Goal: Task Accomplishment & Management: Use online tool/utility

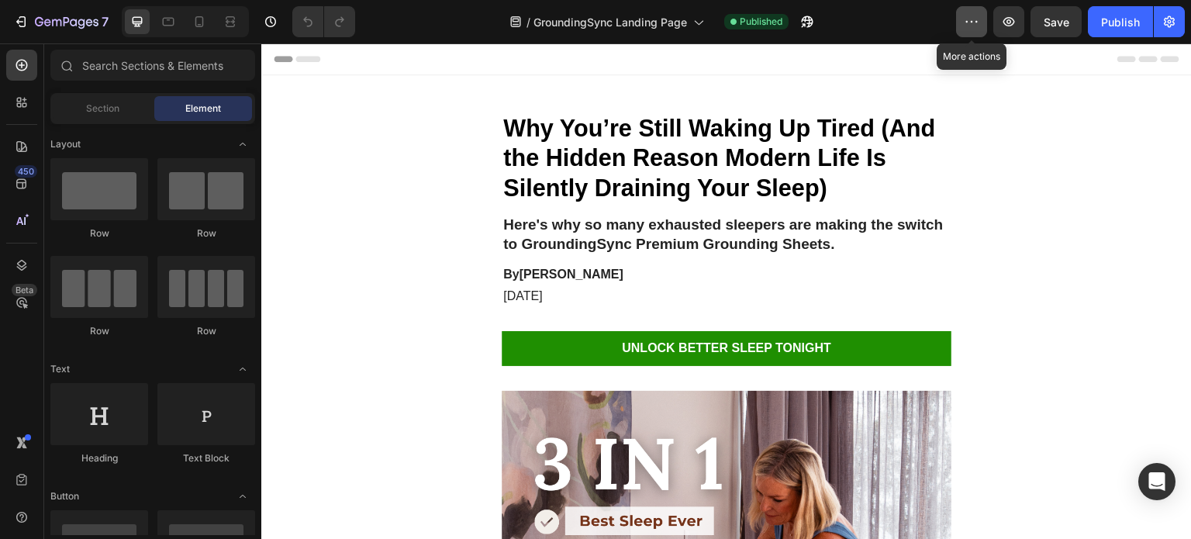
click at [962, 17] on button "button" at bounding box center [971, 21] width 31 height 31
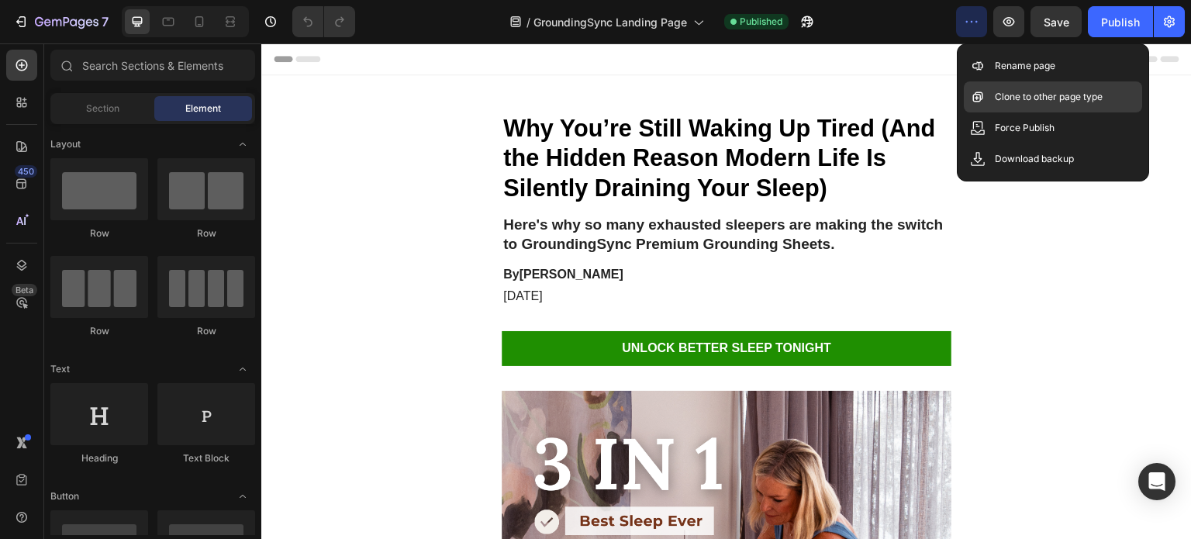
click at [996, 101] on p "Clone to other page type" at bounding box center [1049, 97] width 108 height 16
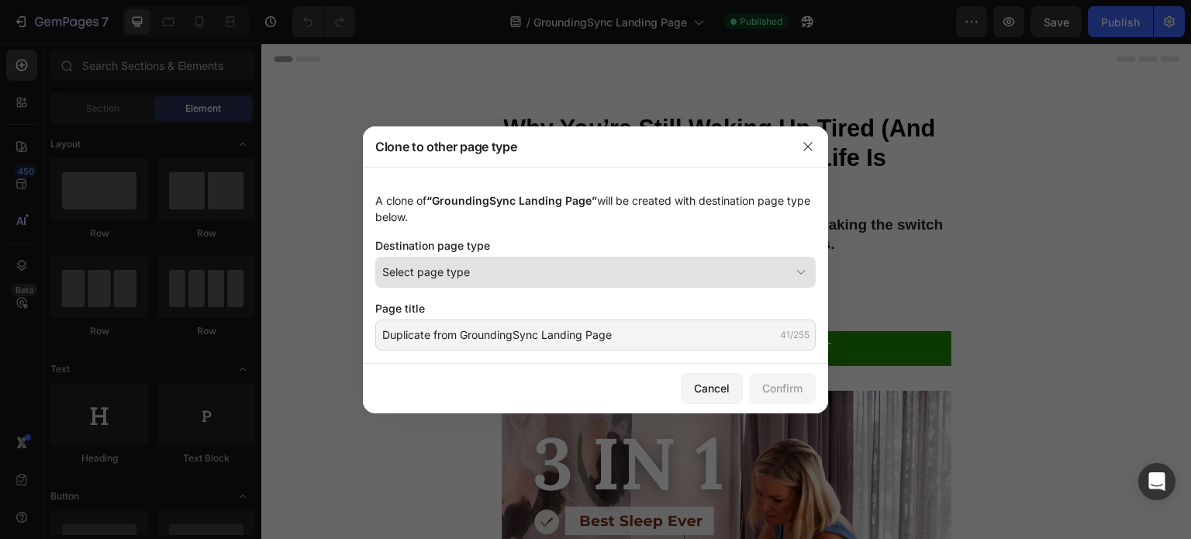
click at [500, 258] on button "Select page type" at bounding box center [595, 272] width 441 height 31
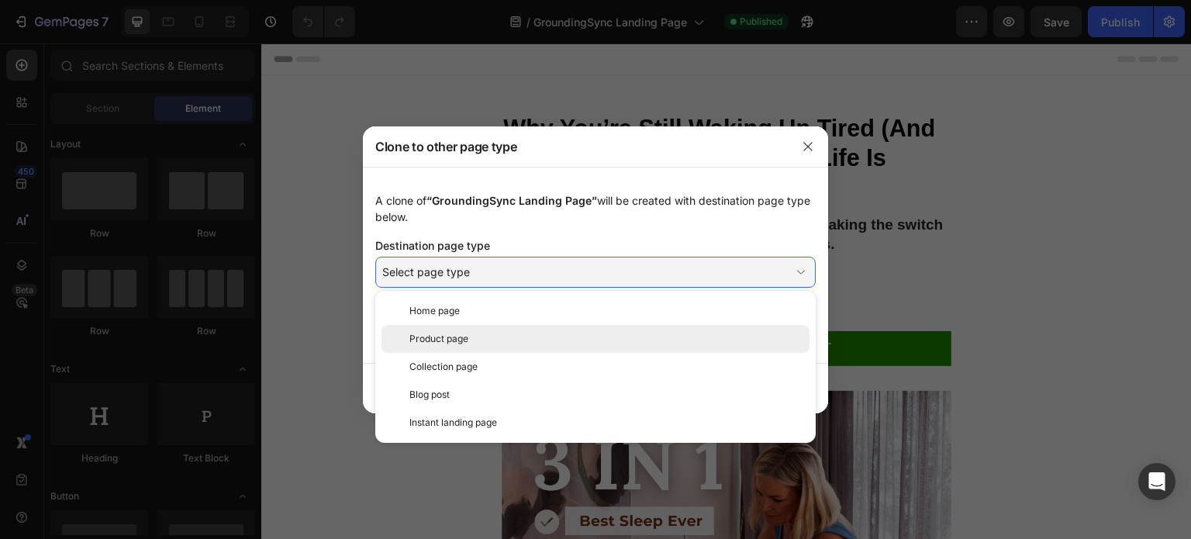
click at [477, 330] on div "Product page" at bounding box center [596, 339] width 428 height 28
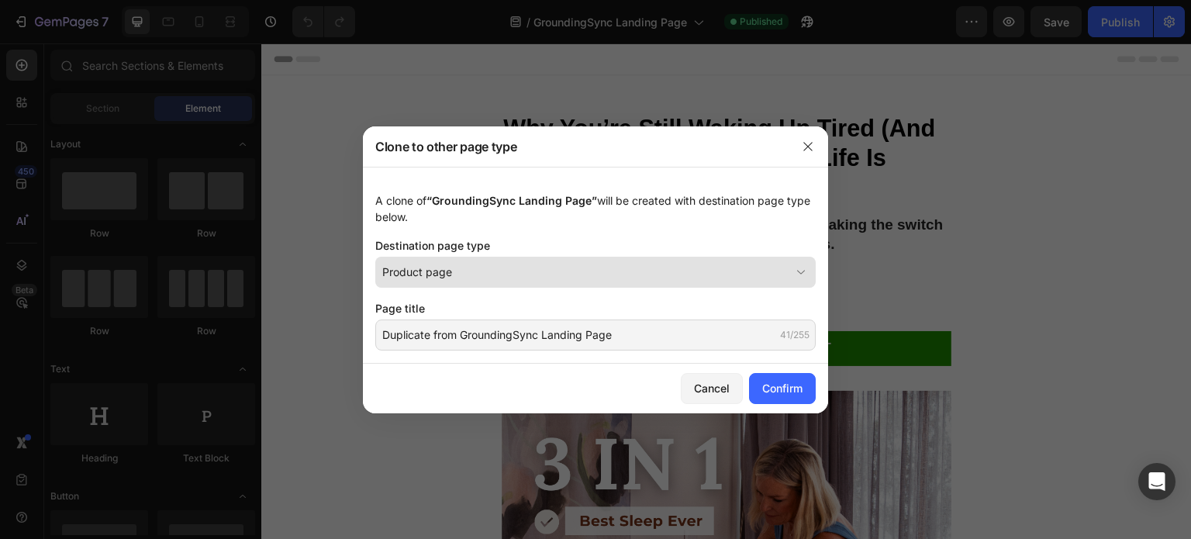
click at [621, 273] on div "Product page" at bounding box center [586, 272] width 408 height 16
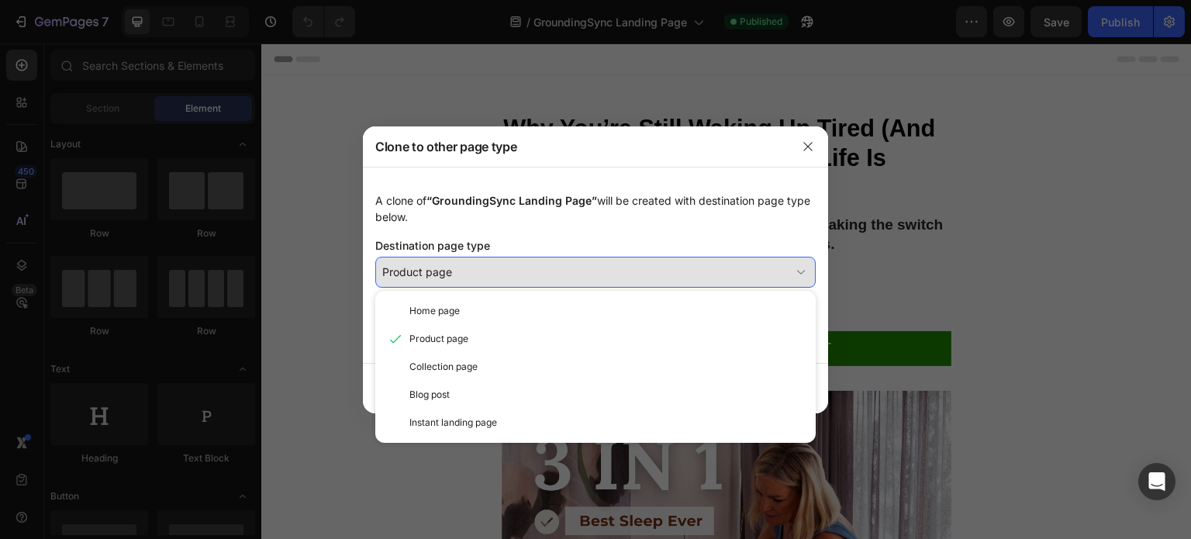
click at [612, 278] on div "Product page" at bounding box center [586, 272] width 408 height 16
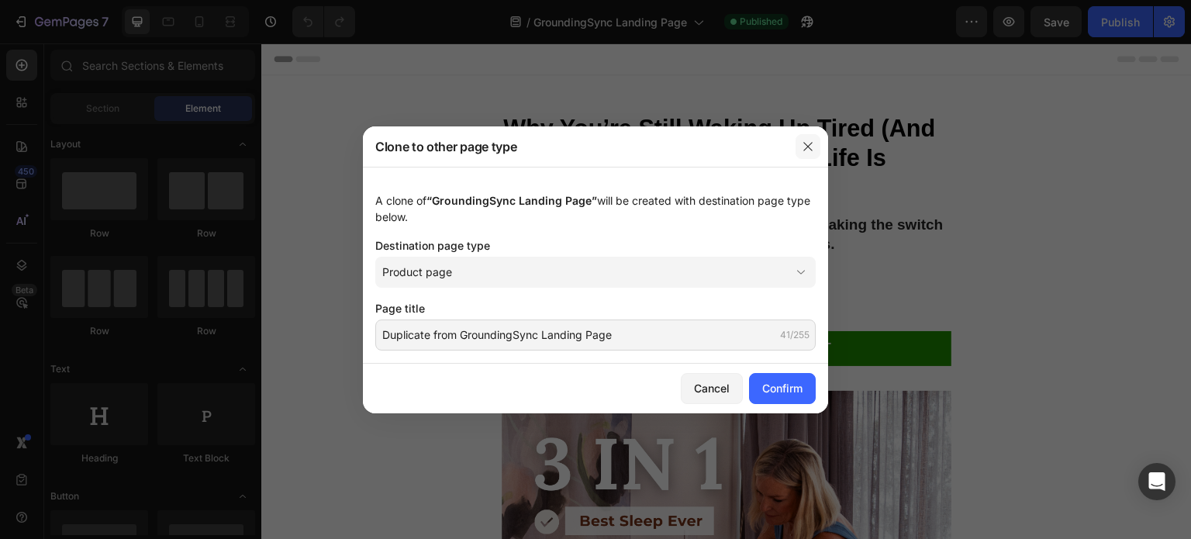
drag, startPoint x: 805, startPoint y: 138, endPoint x: 543, endPoint y: 96, distance: 265.5
click at [805, 138] on button "button" at bounding box center [808, 146] width 25 height 25
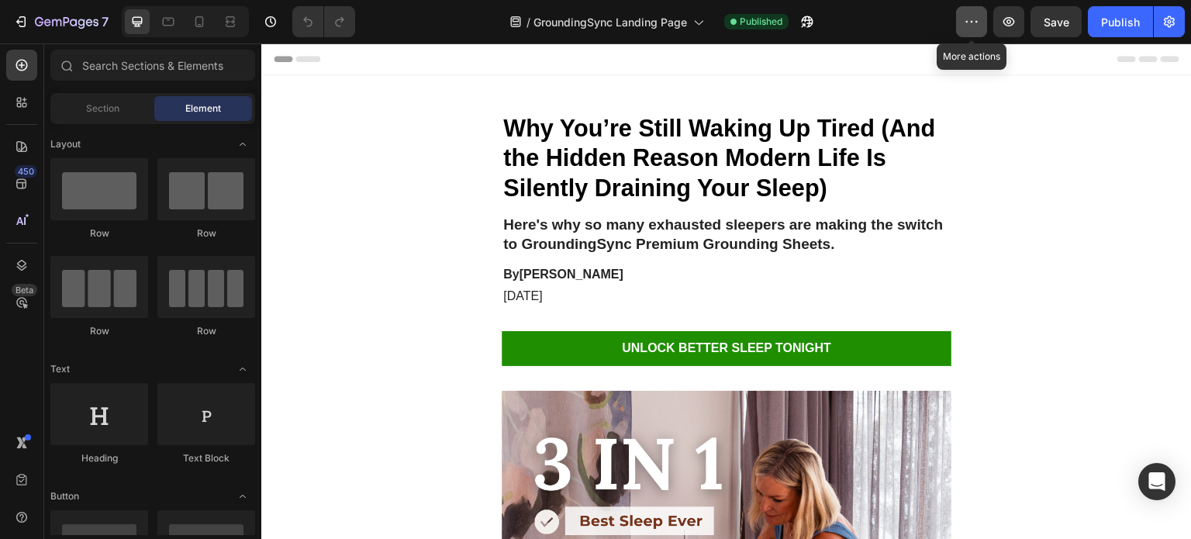
click at [967, 22] on icon "button" at bounding box center [972, 22] width 16 height 16
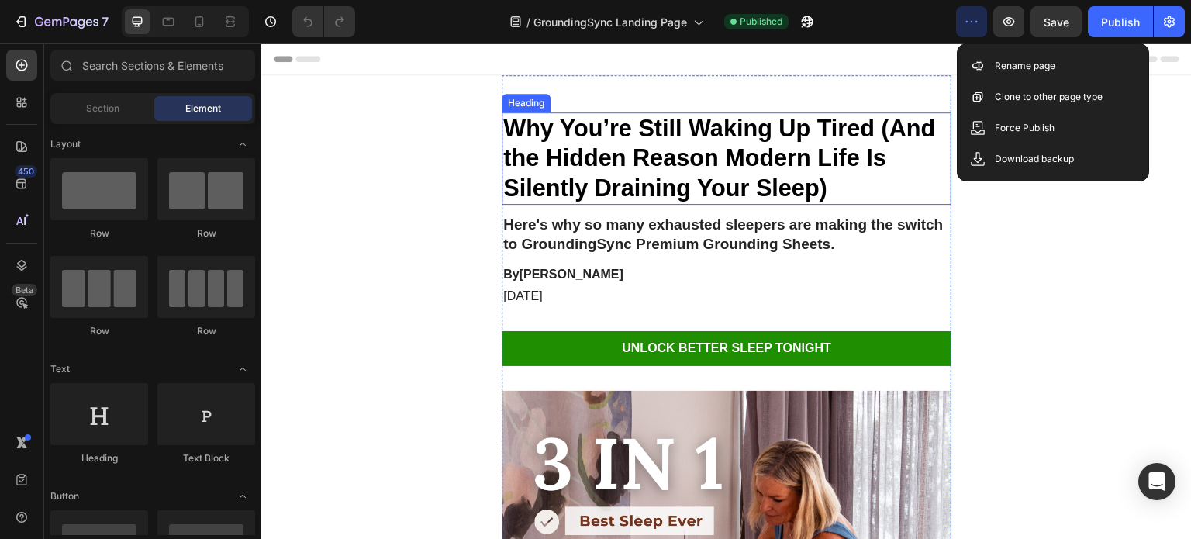
click at [519, 126] on strong "Why You’re Still Waking Up Tired (And the Hidden Reason Modern Life Is Silently…" at bounding box center [719, 158] width 433 height 86
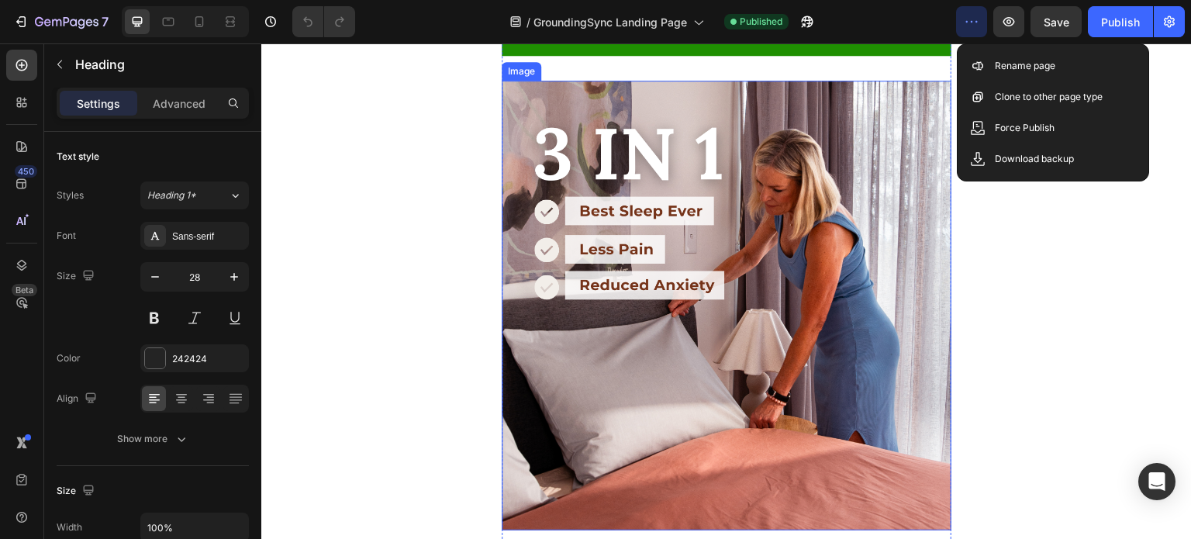
drag, startPoint x: 504, startPoint y: 125, endPoint x: 779, endPoint y: 330, distance: 342.5
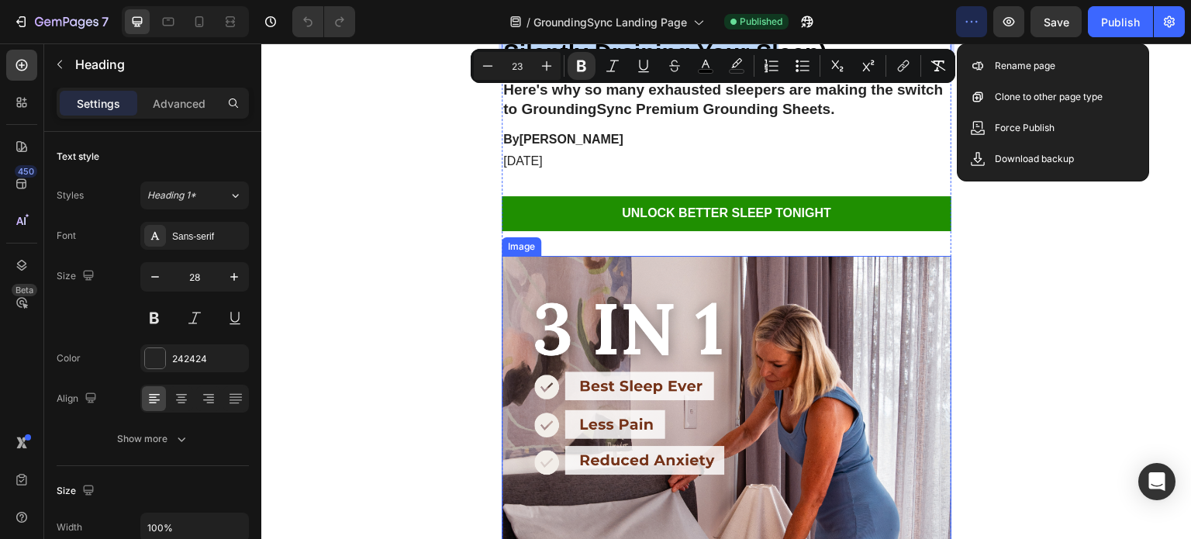
scroll to position [78, 0]
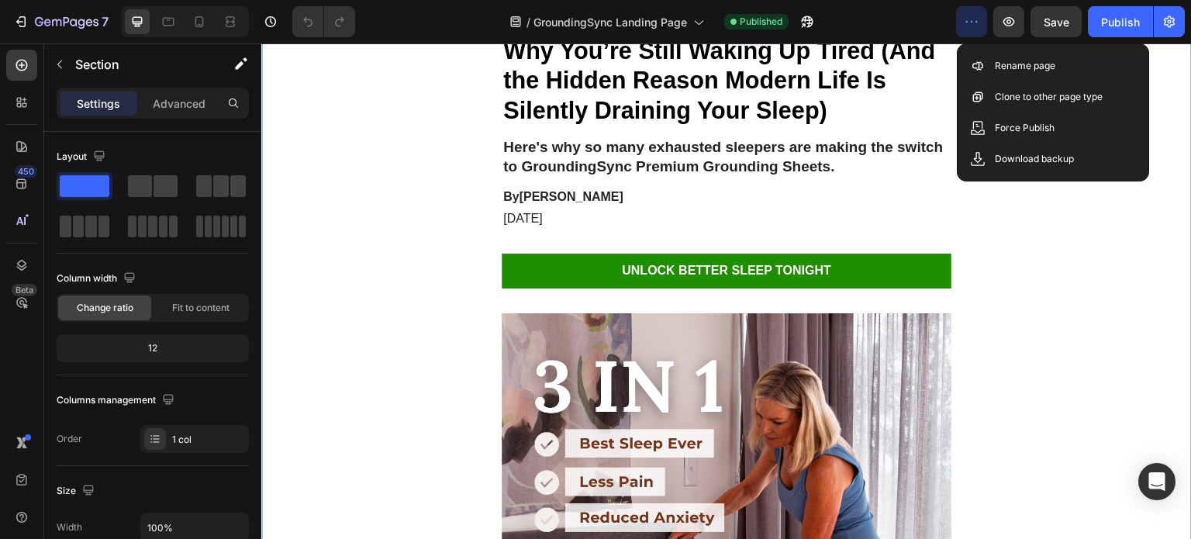
click at [963, 28] on button "button" at bounding box center [971, 21] width 31 height 31
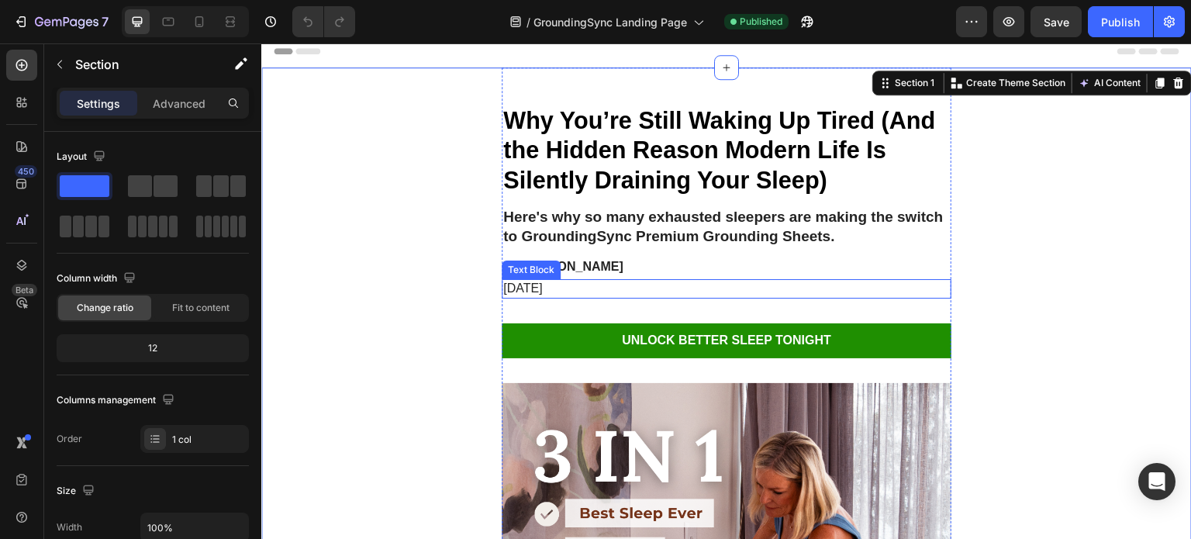
scroll to position [0, 0]
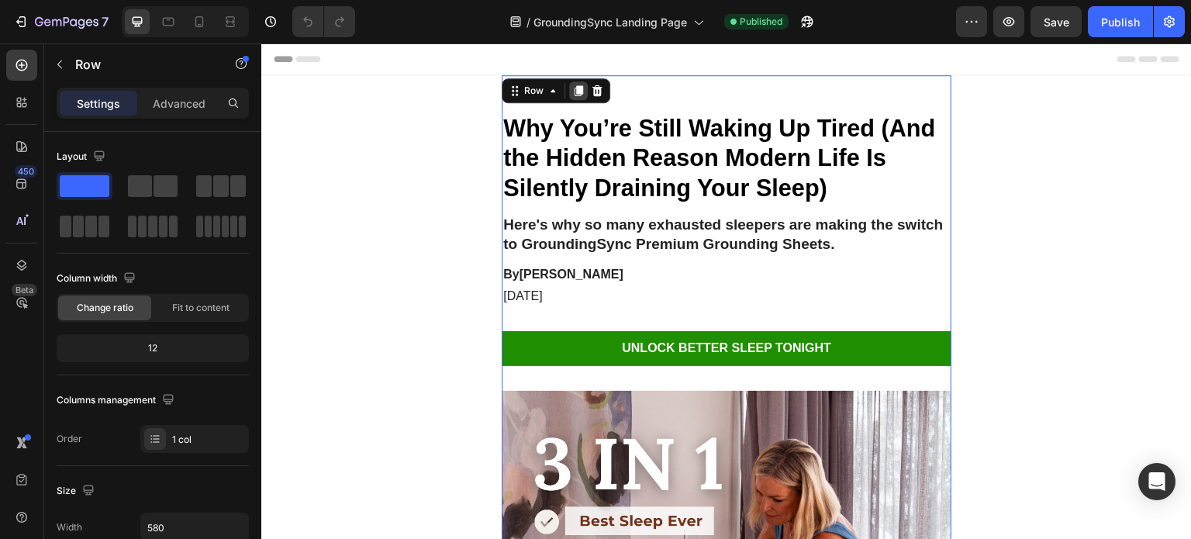
click at [572, 89] on icon at bounding box center [578, 91] width 12 height 12
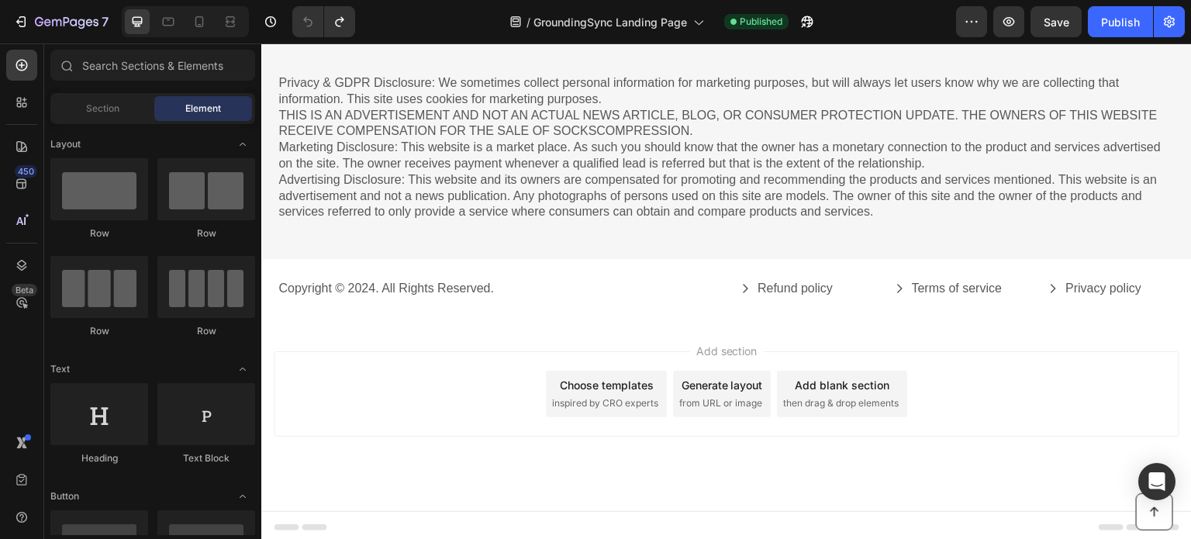
scroll to position [5151, 0]
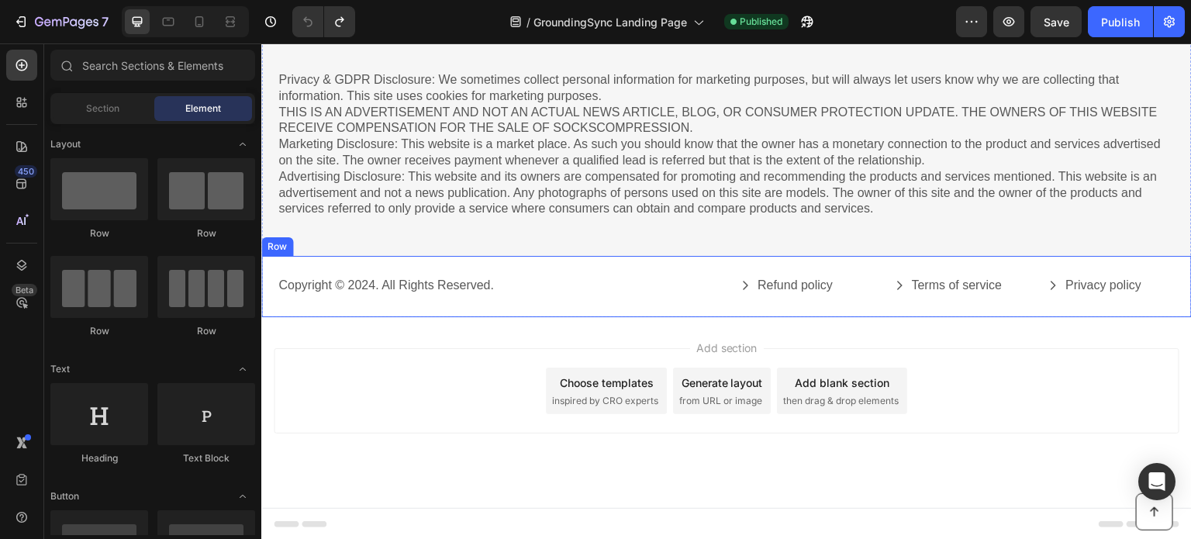
click at [591, 304] on div "Copyright © 2024. All Rights Reserved. Text Block Refund policy Button Terms of…" at bounding box center [726, 286] width 931 height 61
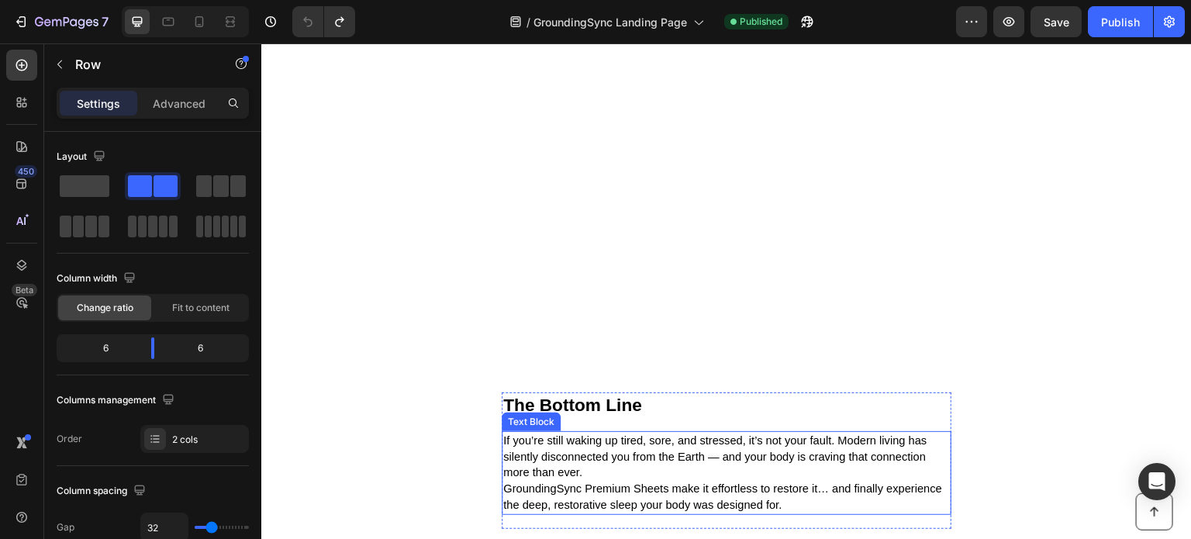
scroll to position [4763, 0]
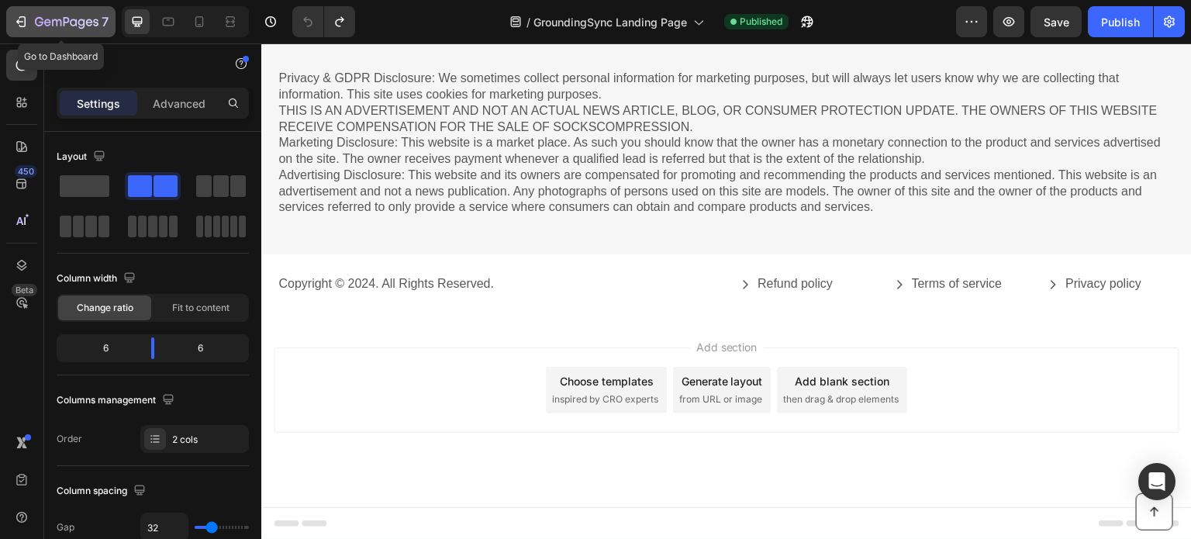
click at [22, 19] on icon "button" at bounding box center [21, 22] width 16 height 16
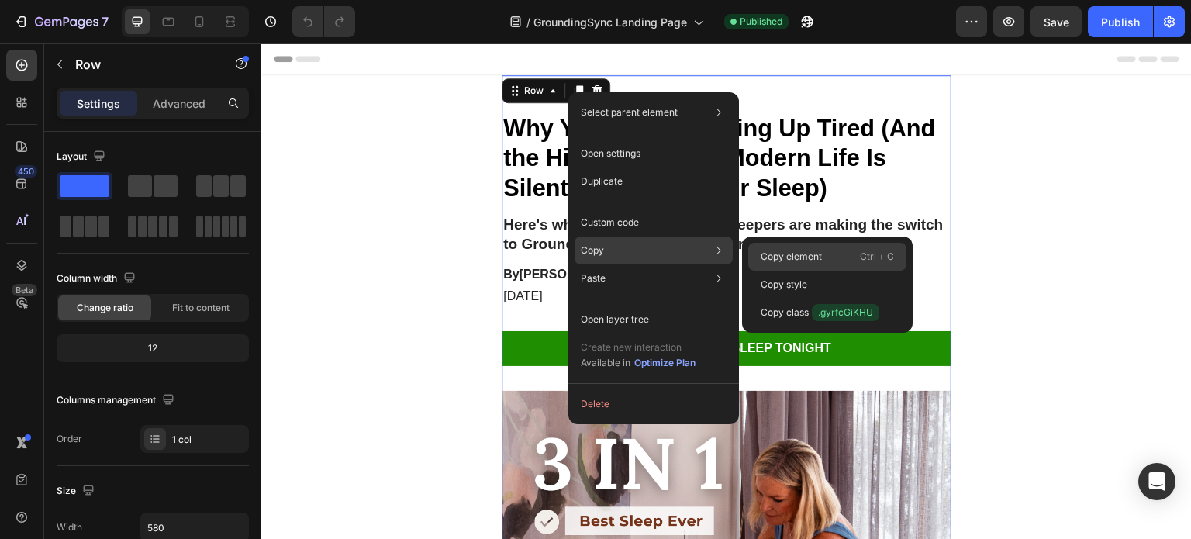
click at [782, 246] on div "Copy element Ctrl + C" at bounding box center [828, 257] width 158 height 28
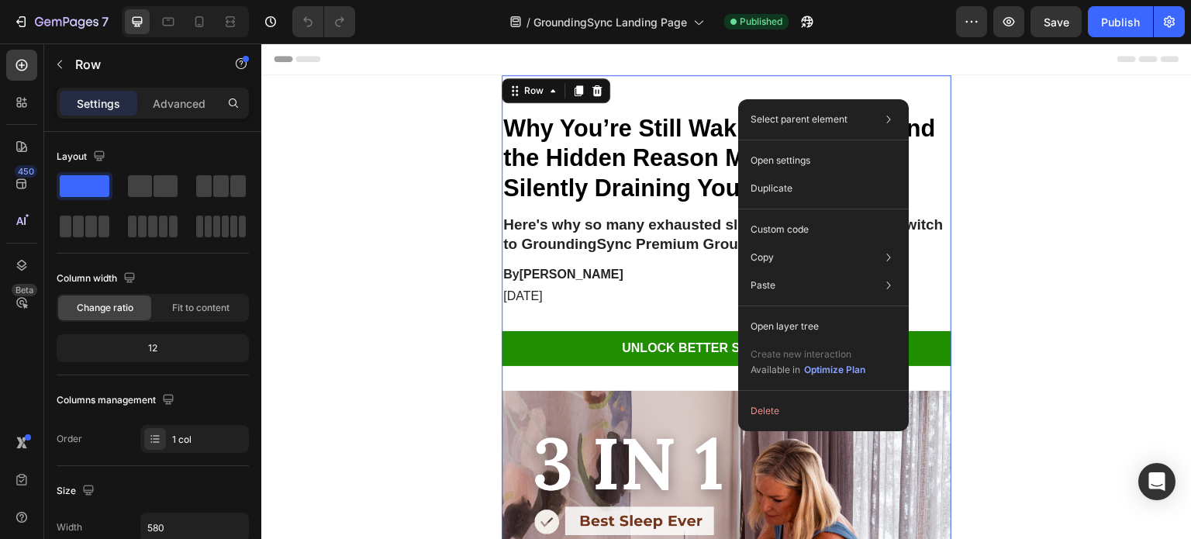
click at [117, 10] on div at bounding box center [182, 21] width 133 height 31
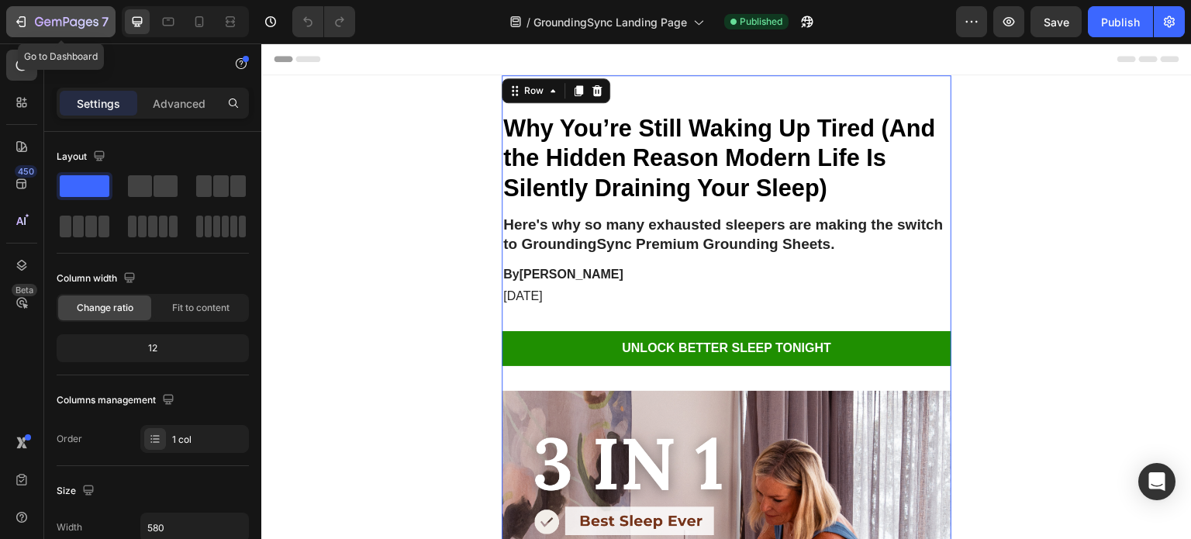
click at [23, 17] on icon "button" at bounding box center [22, 21] width 7 height 11
